Goal: Answer question/provide support: Answer question/provide support

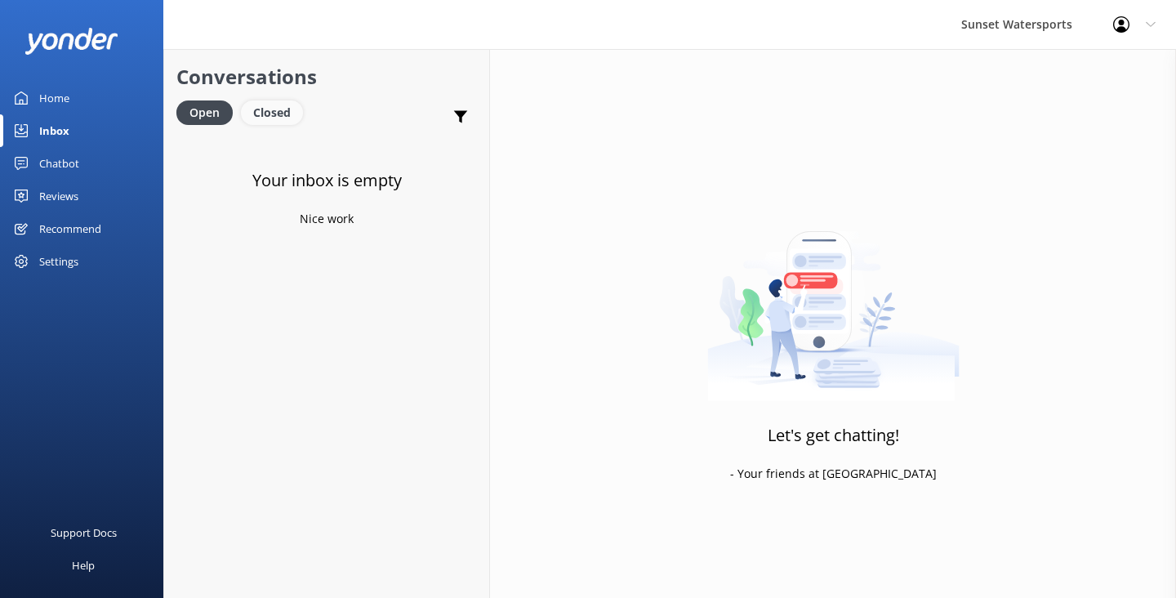
click at [273, 105] on div "Closed" at bounding box center [272, 112] width 62 height 24
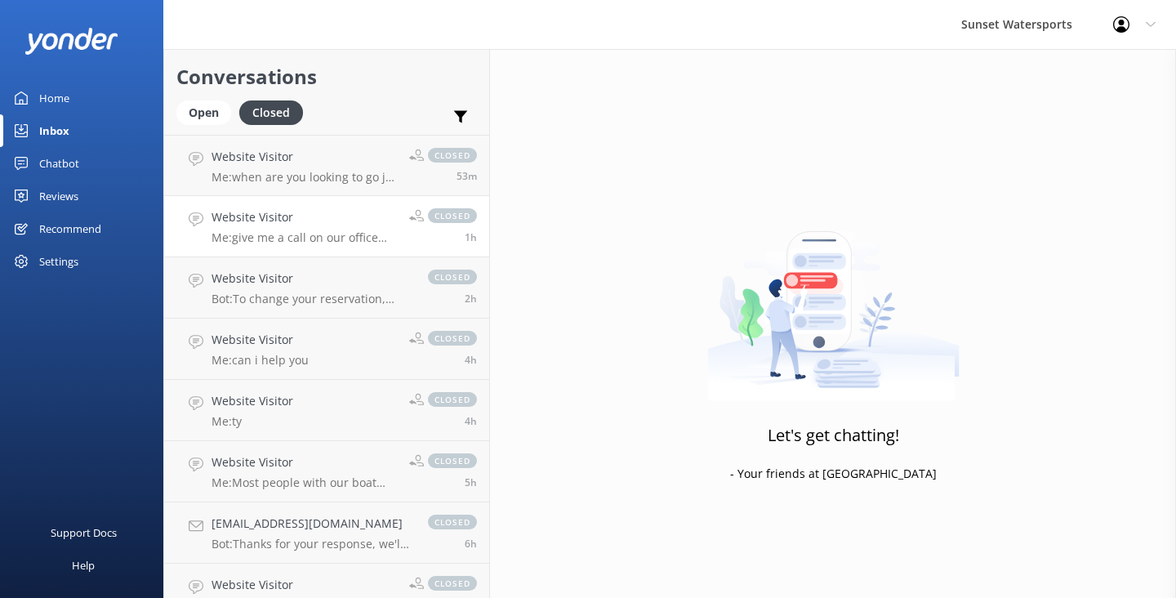
click at [332, 239] on p "Me: give me a call on our office number, I'll be here until 11pm - [PHONE_NUMBE…" at bounding box center [303, 237] width 185 height 15
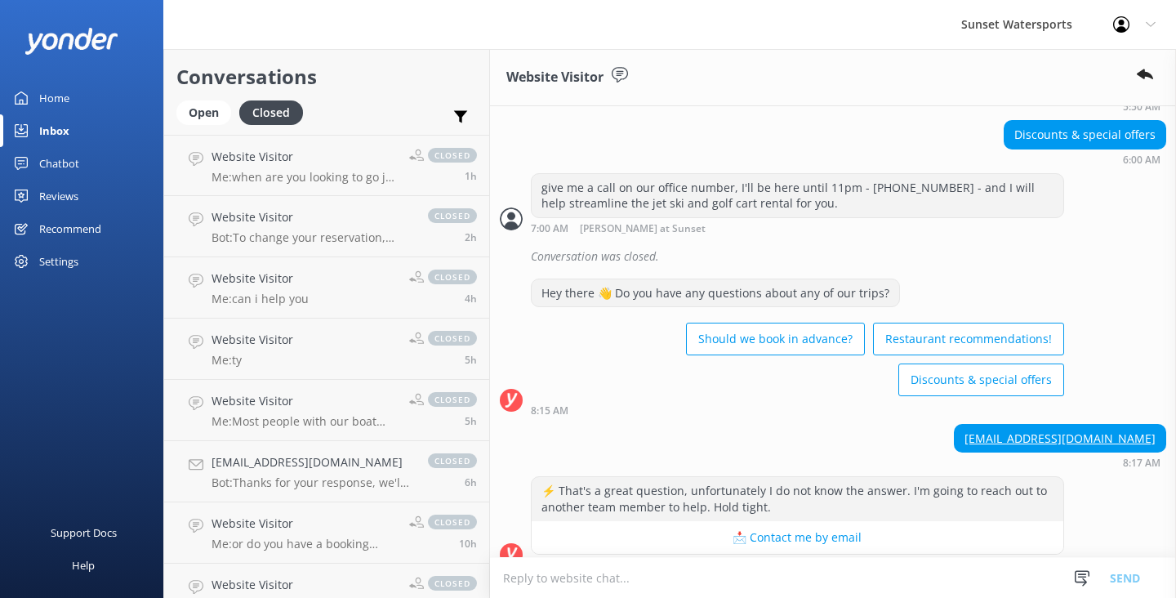
scroll to position [1261, 0]
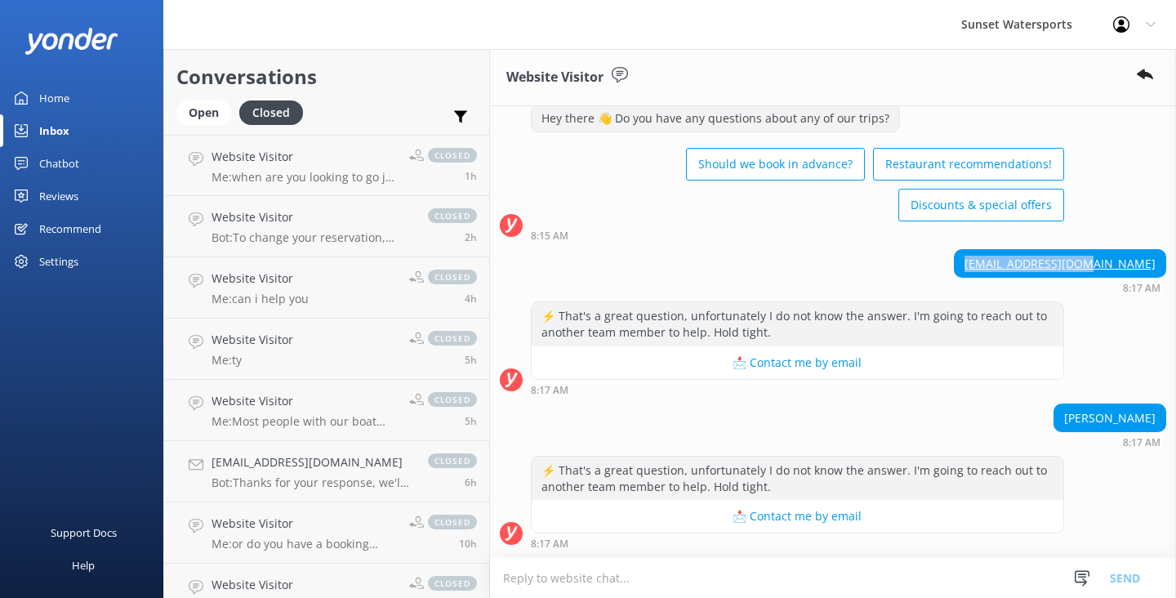
drag, startPoint x: 1146, startPoint y: 263, endPoint x: 1014, endPoint y: 268, distance: 131.6
click at [1014, 268] on div "[EMAIL_ADDRESS][DOMAIN_NAME]" at bounding box center [1060, 264] width 211 height 28
copy link "[EMAIL_ADDRESS][DOMAIN_NAME]"
drag, startPoint x: 1147, startPoint y: 416, endPoint x: 1050, endPoint y: 417, distance: 97.2
click at [1050, 417] on div "[PERSON_NAME] 8:17 AM" at bounding box center [833, 425] width 686 height 45
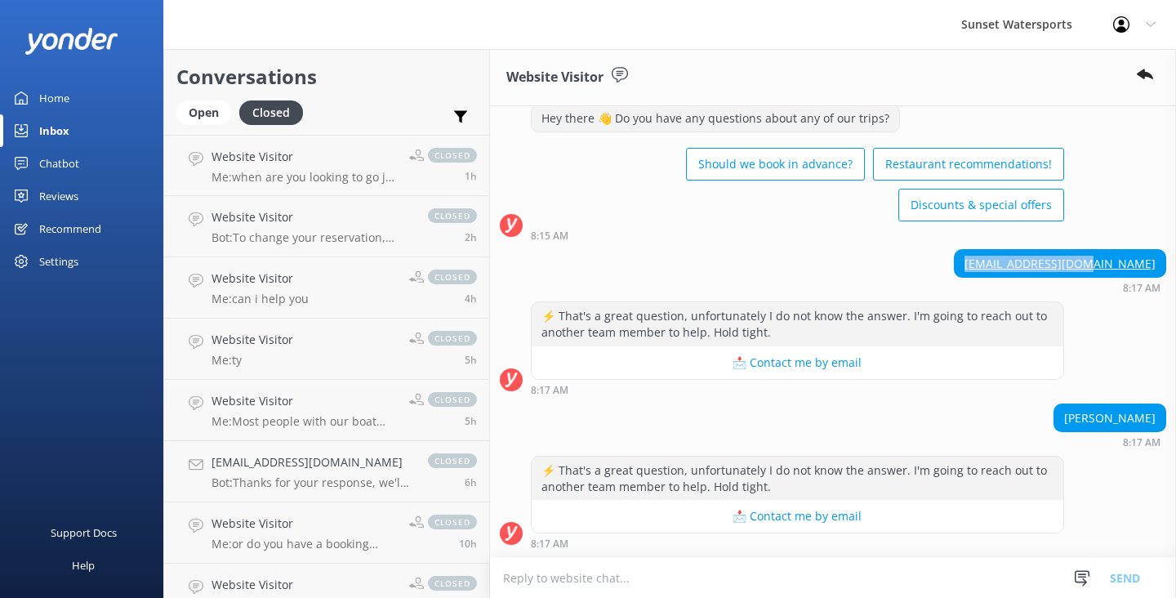
copy div "[PERSON_NAME]"
drag, startPoint x: 1014, startPoint y: 181, endPoint x: 955, endPoint y: 164, distance: 61.2
click at [958, 164] on div "Should we book in advance? Restaurant recommendations! Discounts & special offe…" at bounding box center [797, 186] width 533 height 87
drag, startPoint x: 1148, startPoint y: 265, endPoint x: 1016, endPoint y: 265, distance: 132.3
click at [1016, 265] on div "[EMAIL_ADDRESS][DOMAIN_NAME]" at bounding box center [1060, 264] width 211 height 28
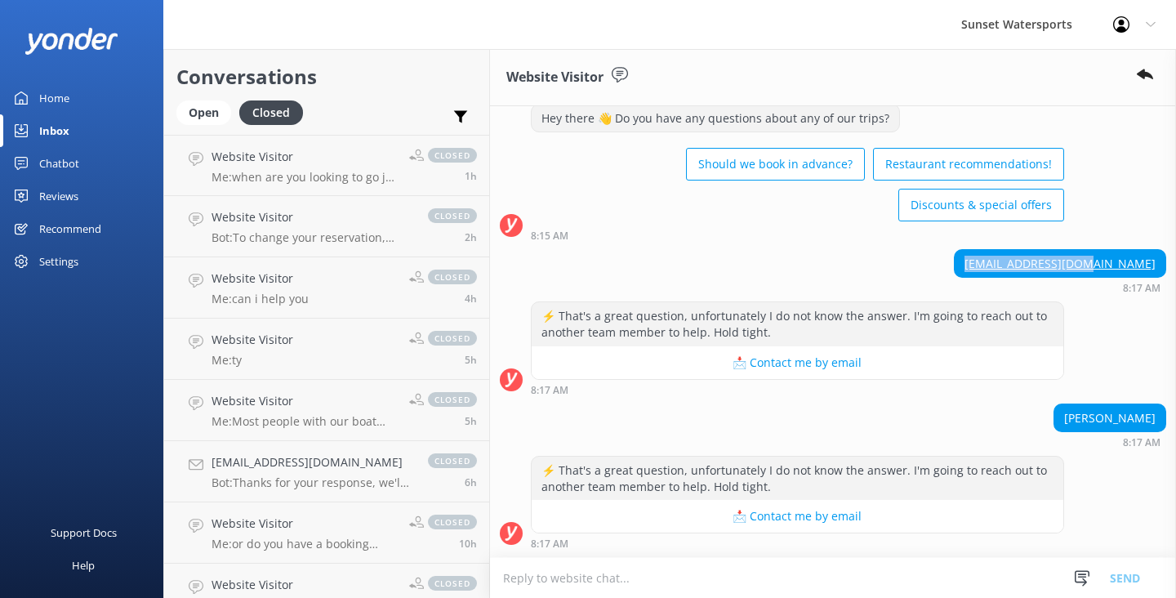
copy link "[EMAIL_ADDRESS][DOMAIN_NAME]"
drag, startPoint x: 1150, startPoint y: 417, endPoint x: 1046, endPoint y: 421, distance: 103.8
click at [1046, 419] on div "[PERSON_NAME] 8:17 AM" at bounding box center [833, 425] width 686 height 45
copy div "[PERSON_NAME]"
click at [293, 167] on div "Website Visitor Me: when are you looking to go jet skiing? i can check our avai…" at bounding box center [303, 165] width 185 height 35
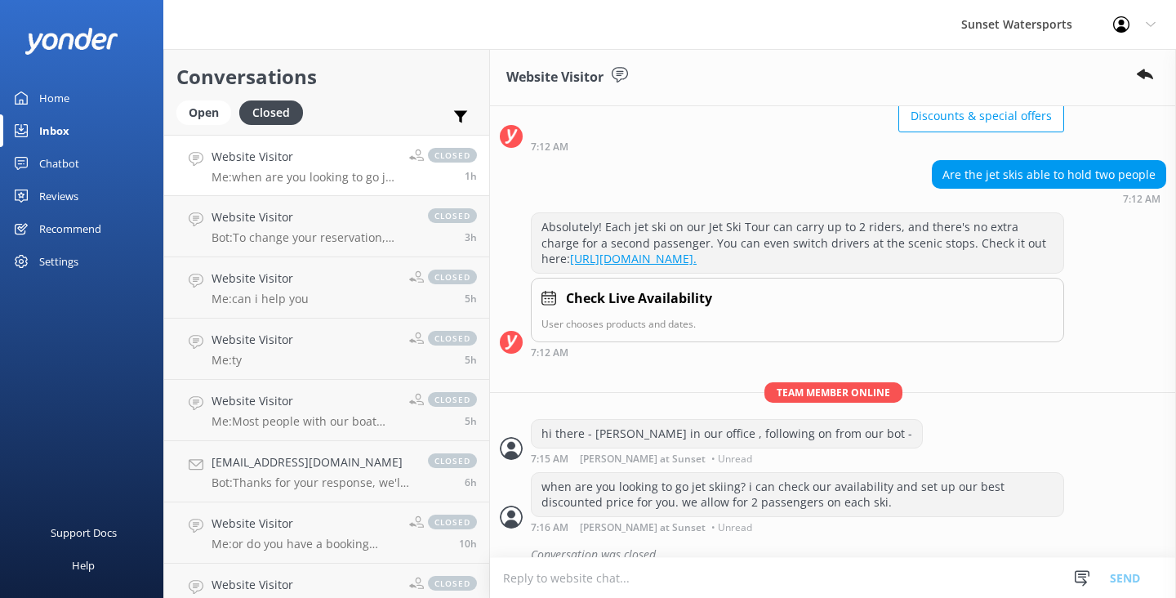
scroll to position [169, 0]
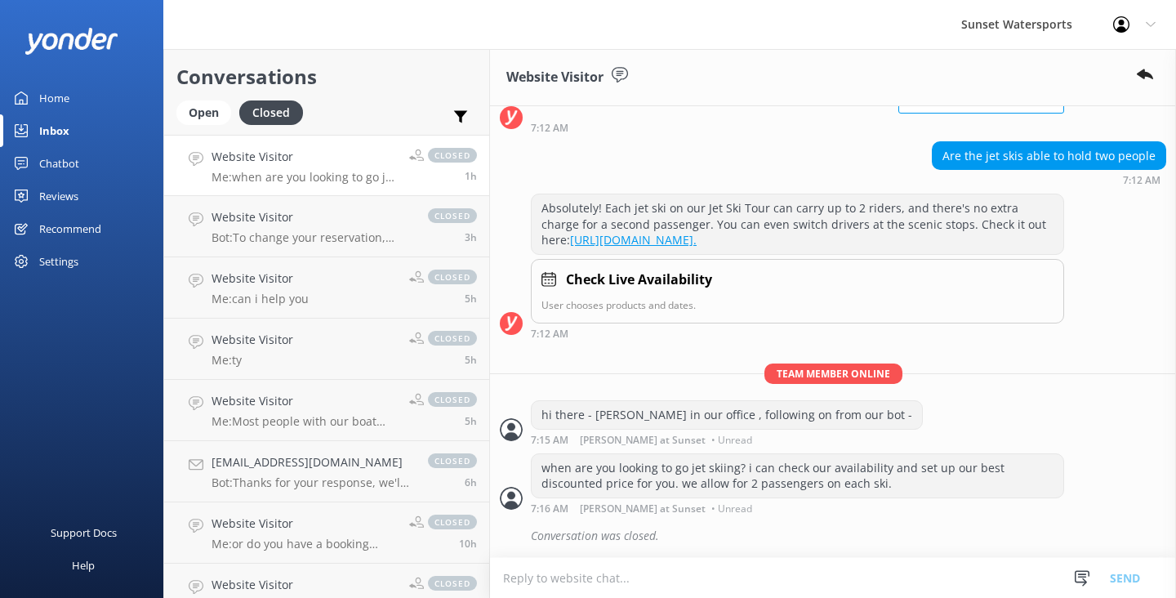
click at [68, 119] on div "Inbox" at bounding box center [54, 130] width 30 height 33
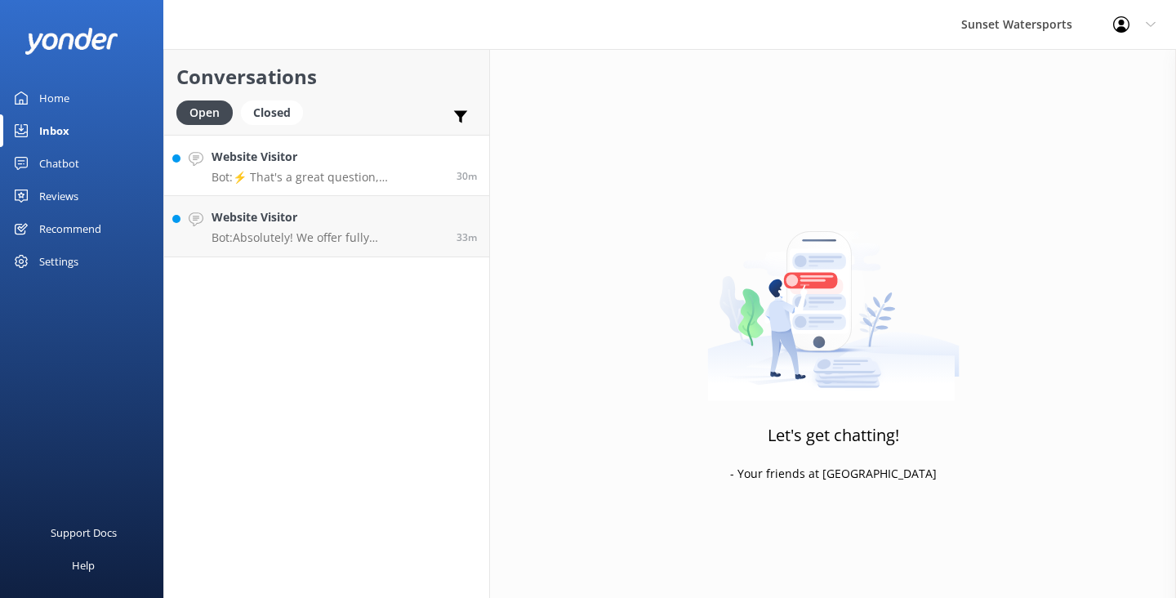
click at [330, 188] on link "Website Visitor Bot: ⚡ That's a great question, unfortunately I do not know the…" at bounding box center [326, 165] width 325 height 61
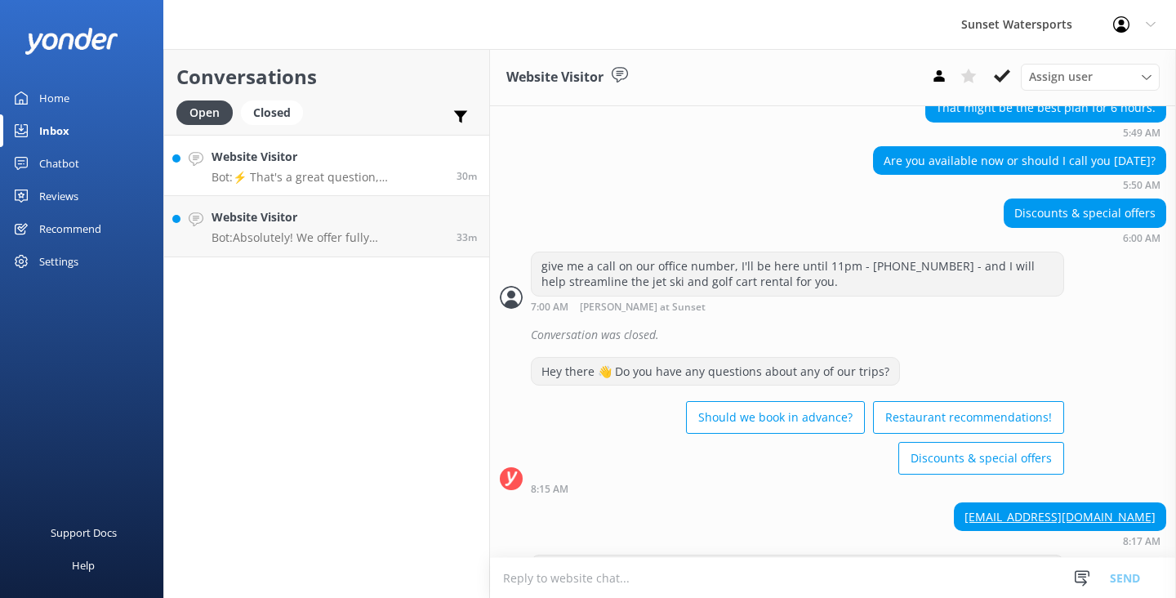
scroll to position [1261, 0]
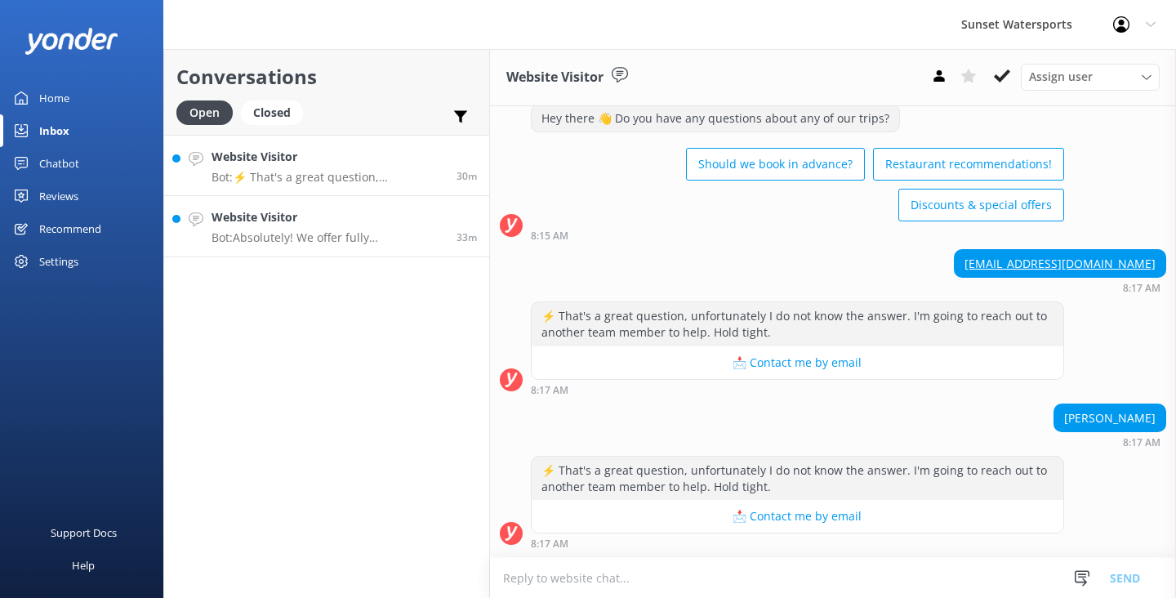
click at [353, 243] on p "Bot: Absolutely! We offer fully customizable private charters for any group siz…" at bounding box center [327, 237] width 233 height 15
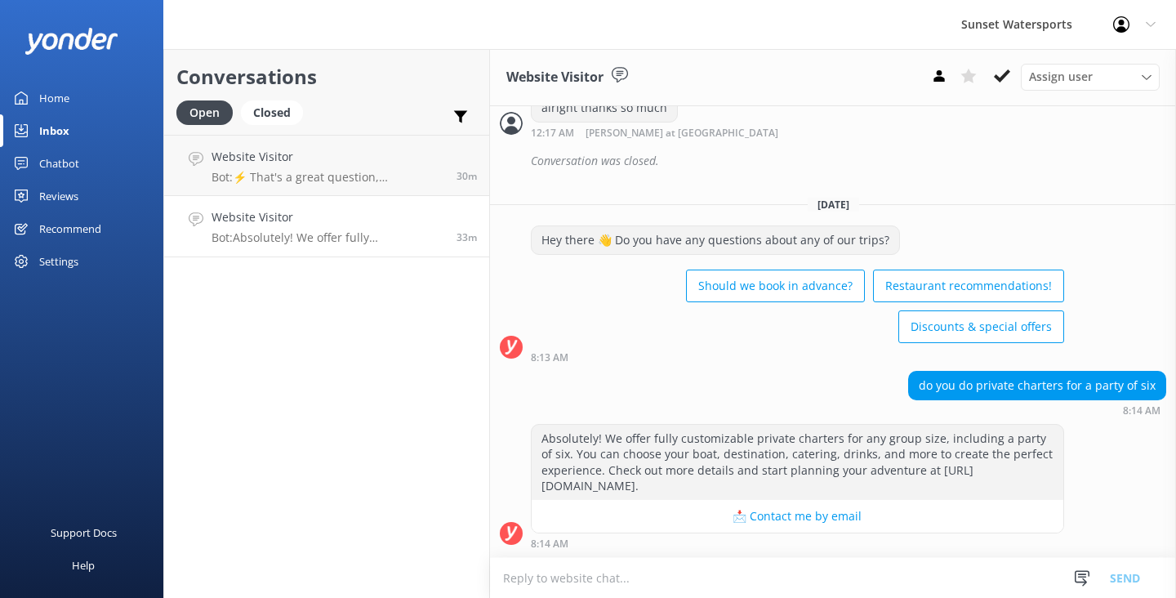
scroll to position [2234, 0]
click at [546, 584] on textarea at bounding box center [833, 578] width 686 height 40
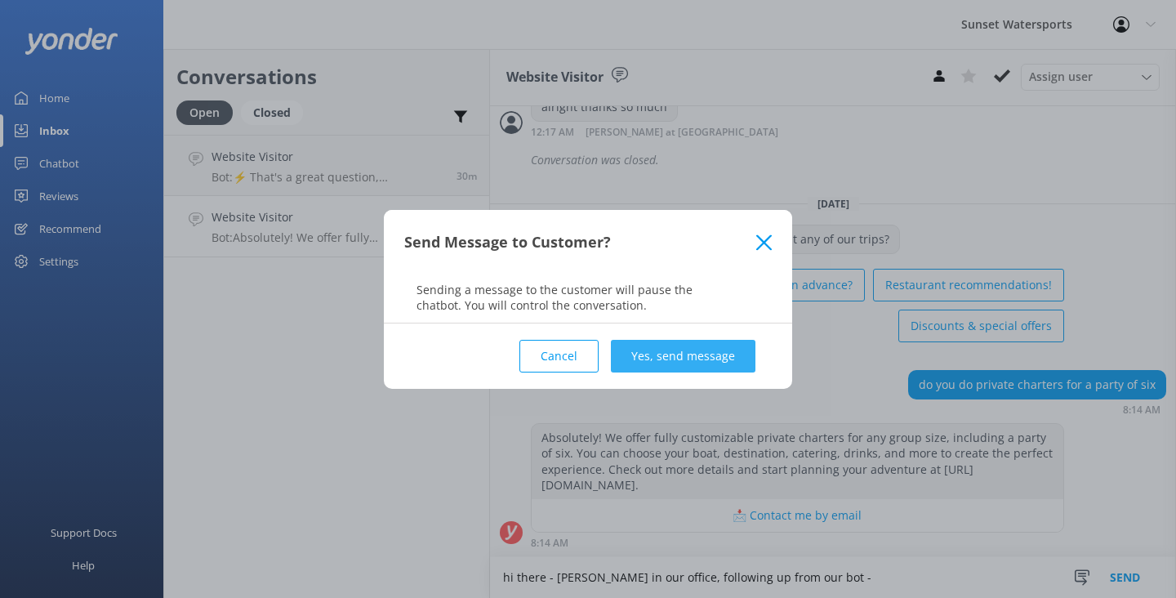
type textarea "hi there - [PERSON_NAME] in our office, following up from our bot -"
click at [701, 364] on button "Yes, send message" at bounding box center [683, 356] width 145 height 33
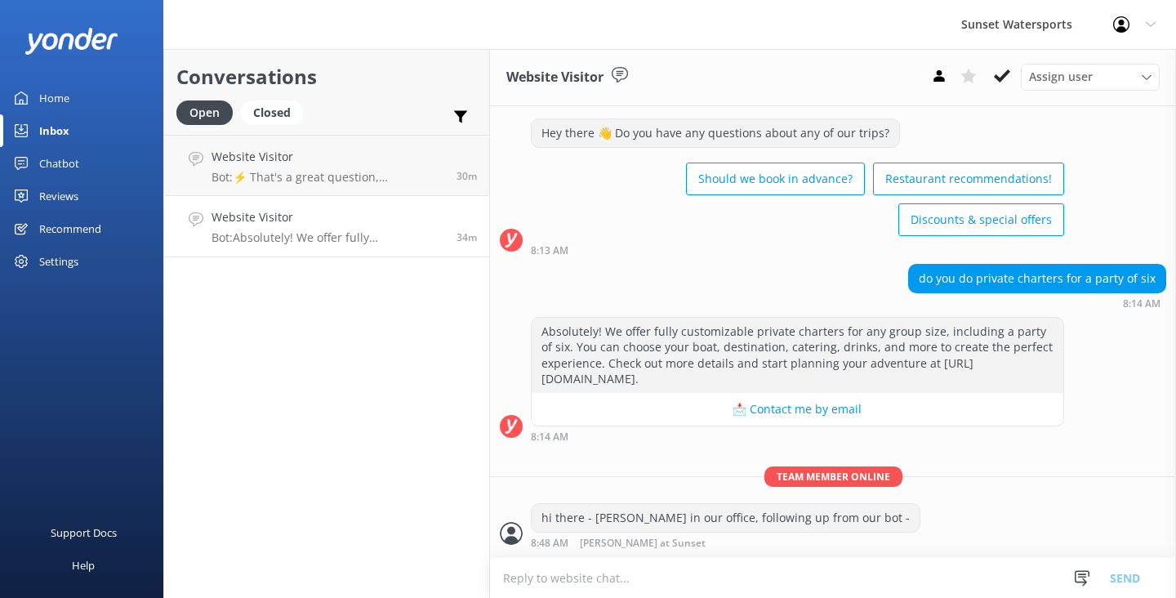
scroll to position [2340, 0]
click at [569, 581] on textarea at bounding box center [833, 578] width 686 height 40
type textarea "when are you looking to get the private charter?"
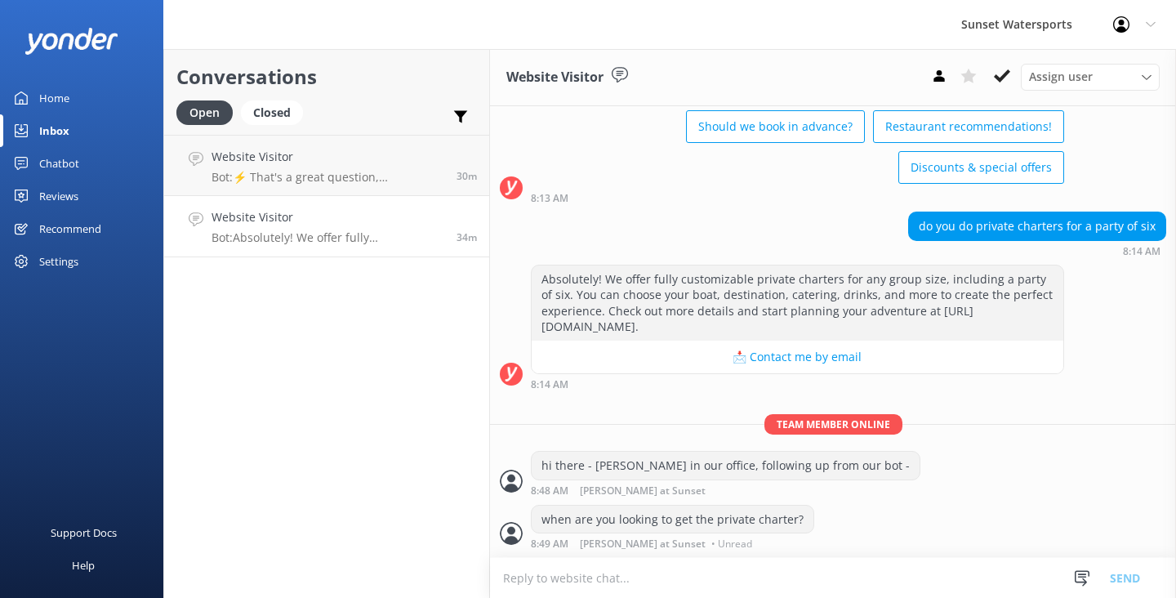
scroll to position [2393, 0]
click at [561, 590] on textarea at bounding box center [833, 578] width 686 height 40
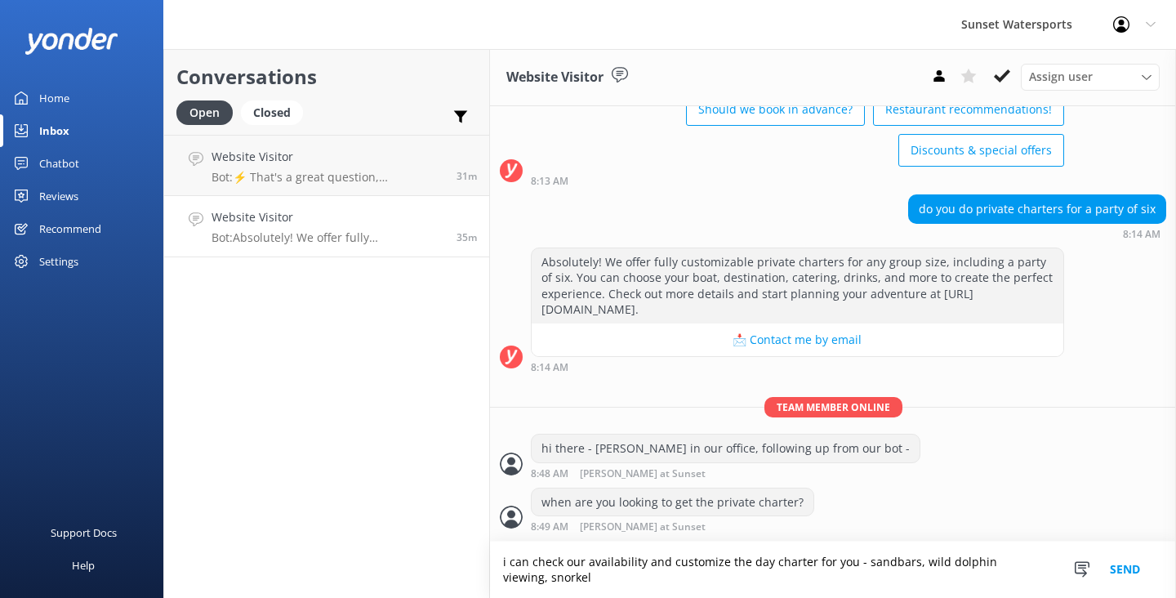
scroll to position [2411, 0]
type textarea "i can check our availability and customize the day charter for you - sandbars, …"
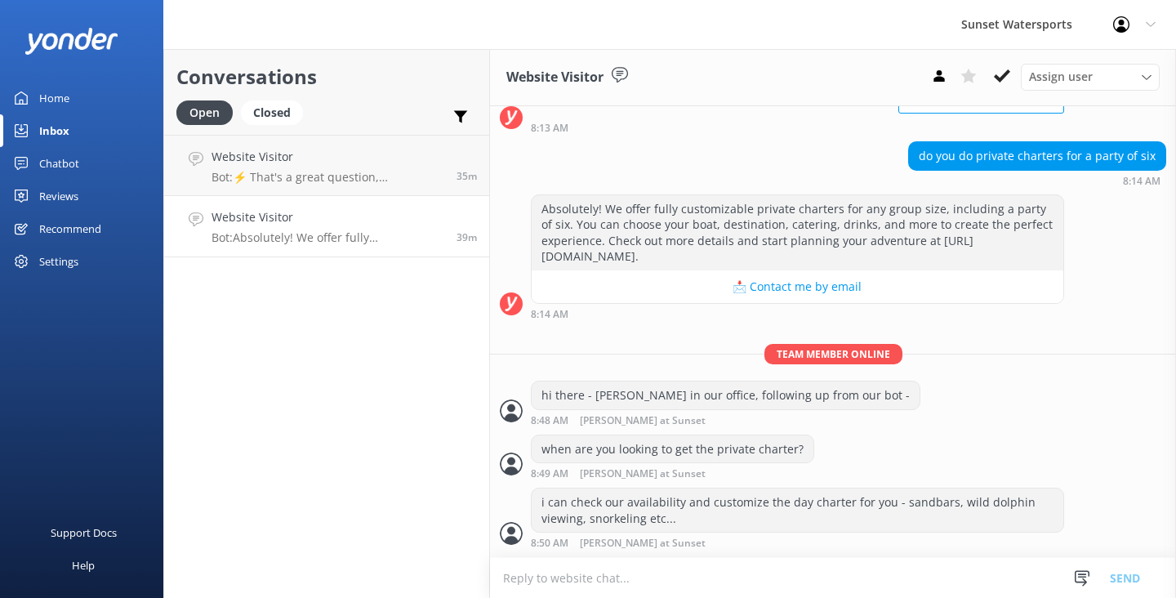
scroll to position [2464, 0]
click at [999, 77] on icon at bounding box center [1002, 76] width 16 height 16
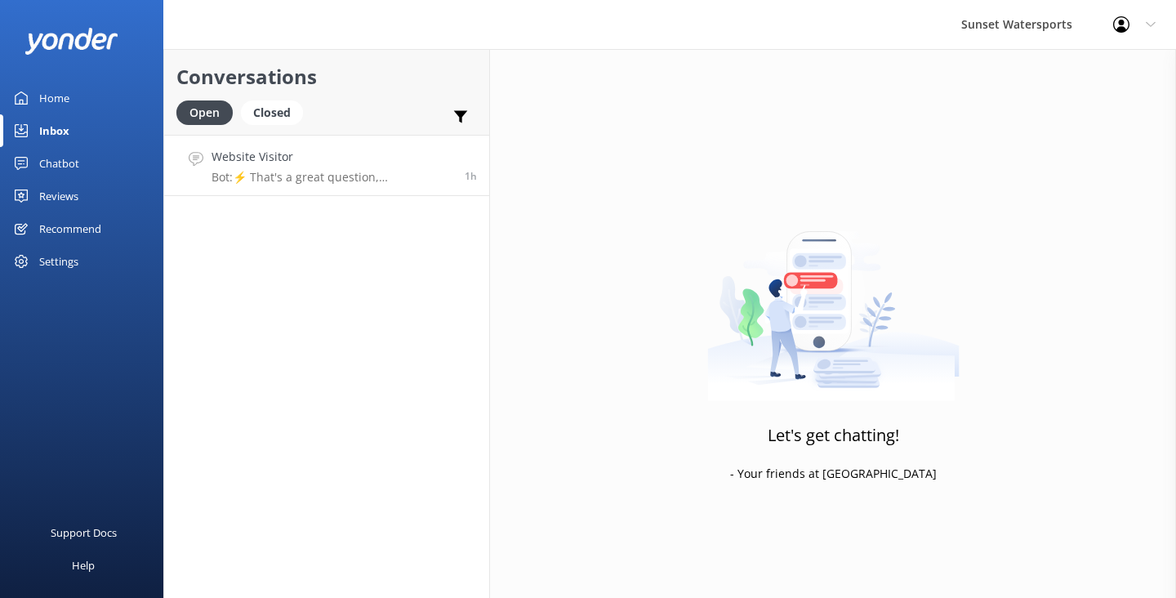
click at [412, 170] on p "Bot: ⚡ That's a great question, unfortunately I do not know the answer. I'm goi…" at bounding box center [331, 177] width 241 height 15
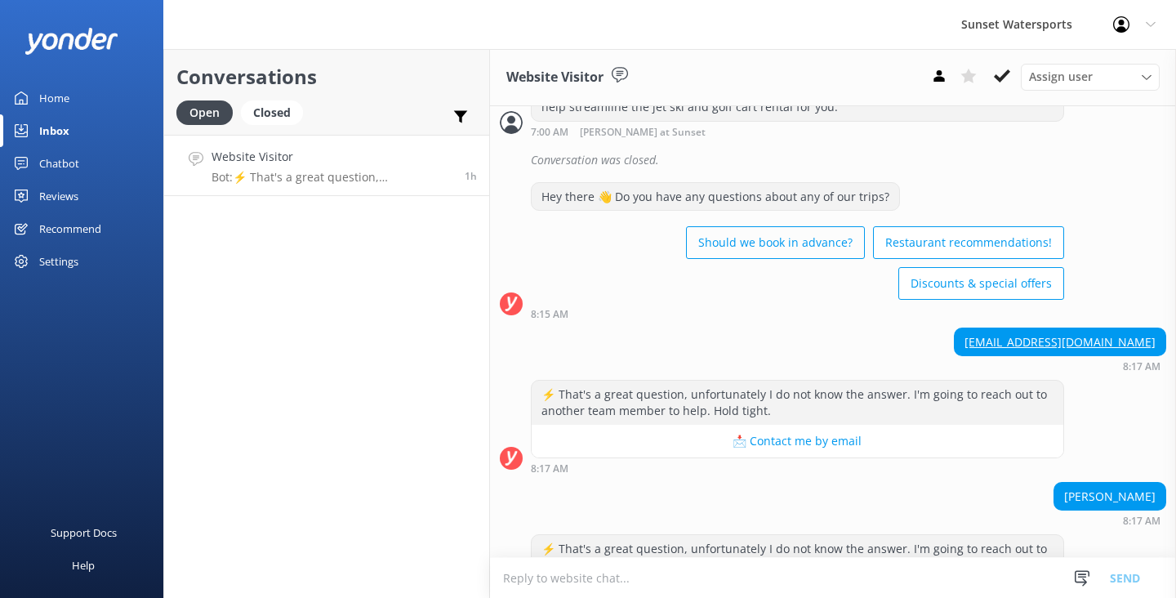
scroll to position [1261, 0]
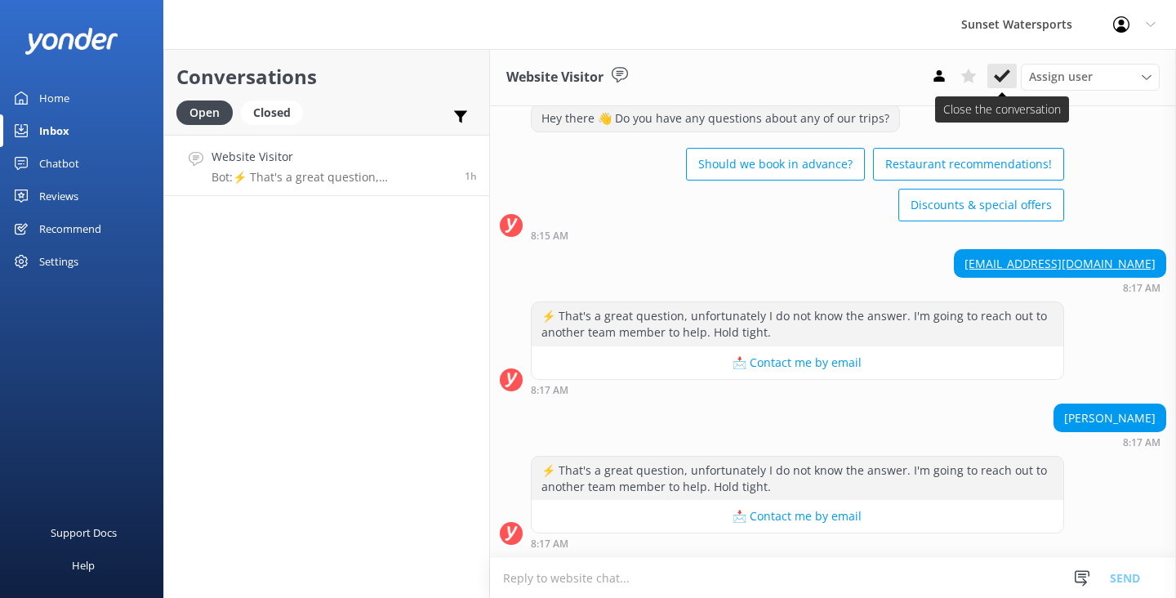
click at [1004, 74] on use at bounding box center [1002, 75] width 16 height 13
